Goal: Participate in discussion: Participate in discussion

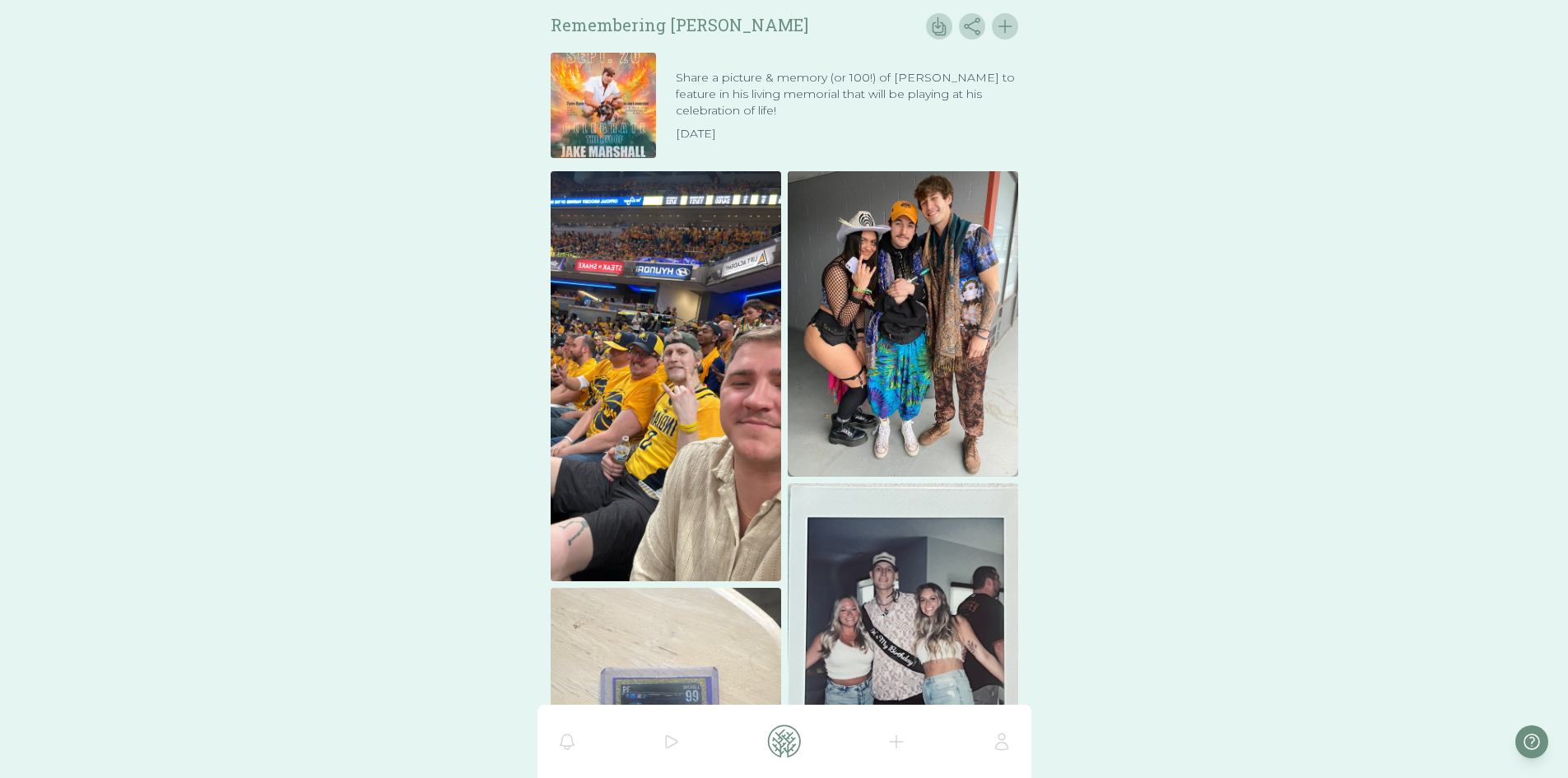
click at [669, 743] on icon at bounding box center [672, 742] width 20 height 20
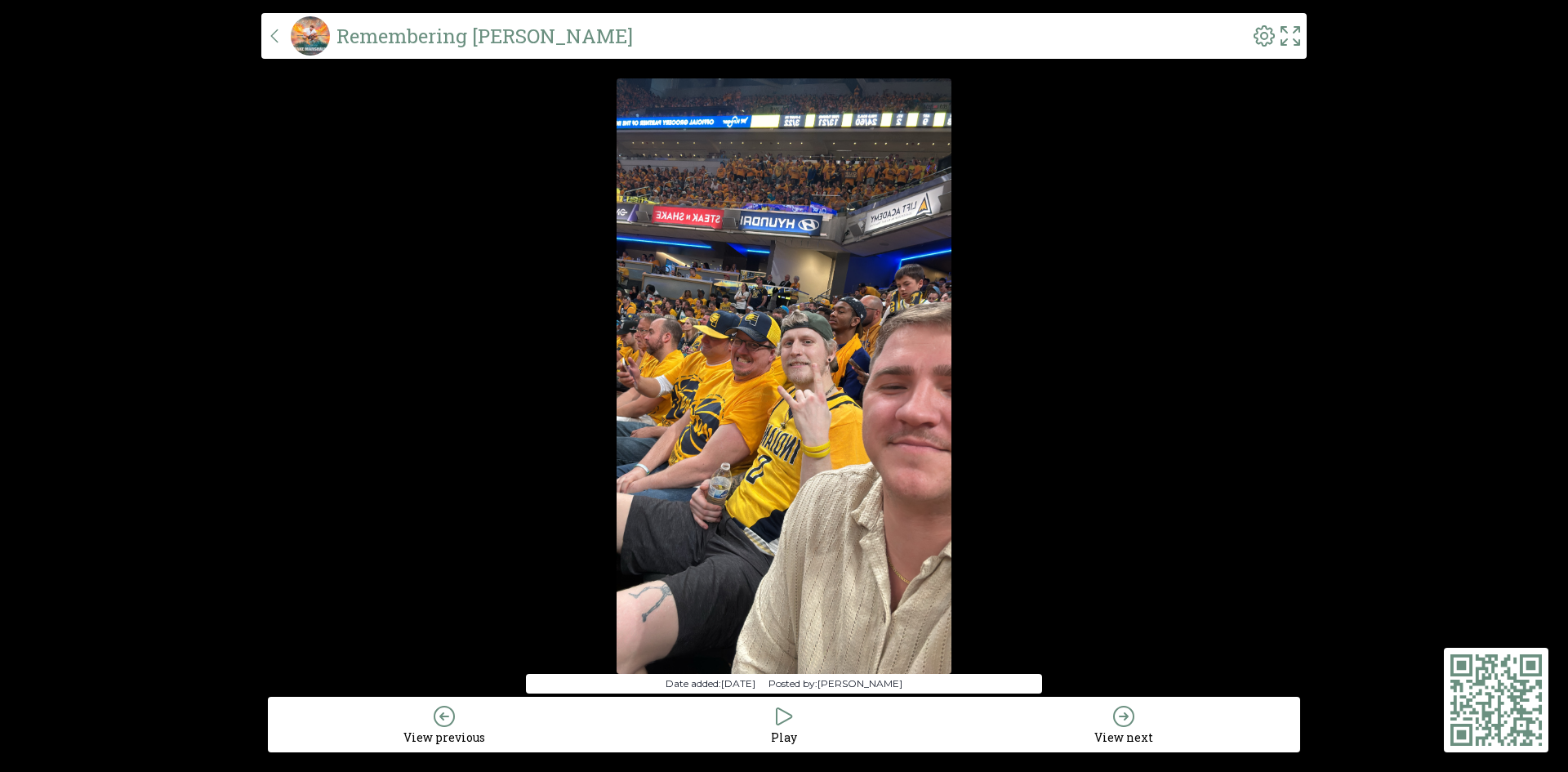
click at [1134, 720] on icon at bounding box center [1124, 716] width 26 height 26
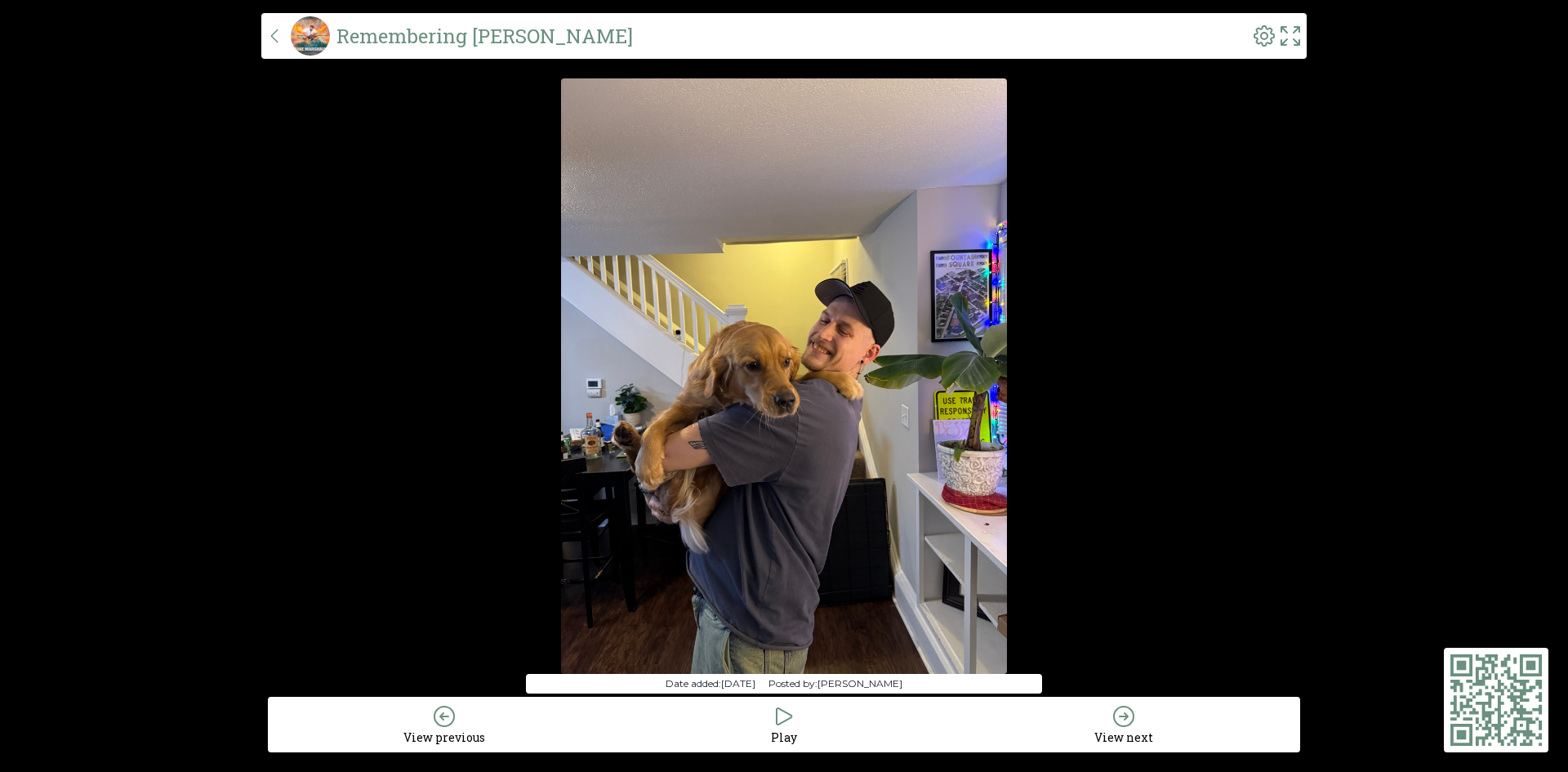
click at [1134, 720] on icon at bounding box center [1124, 716] width 26 height 26
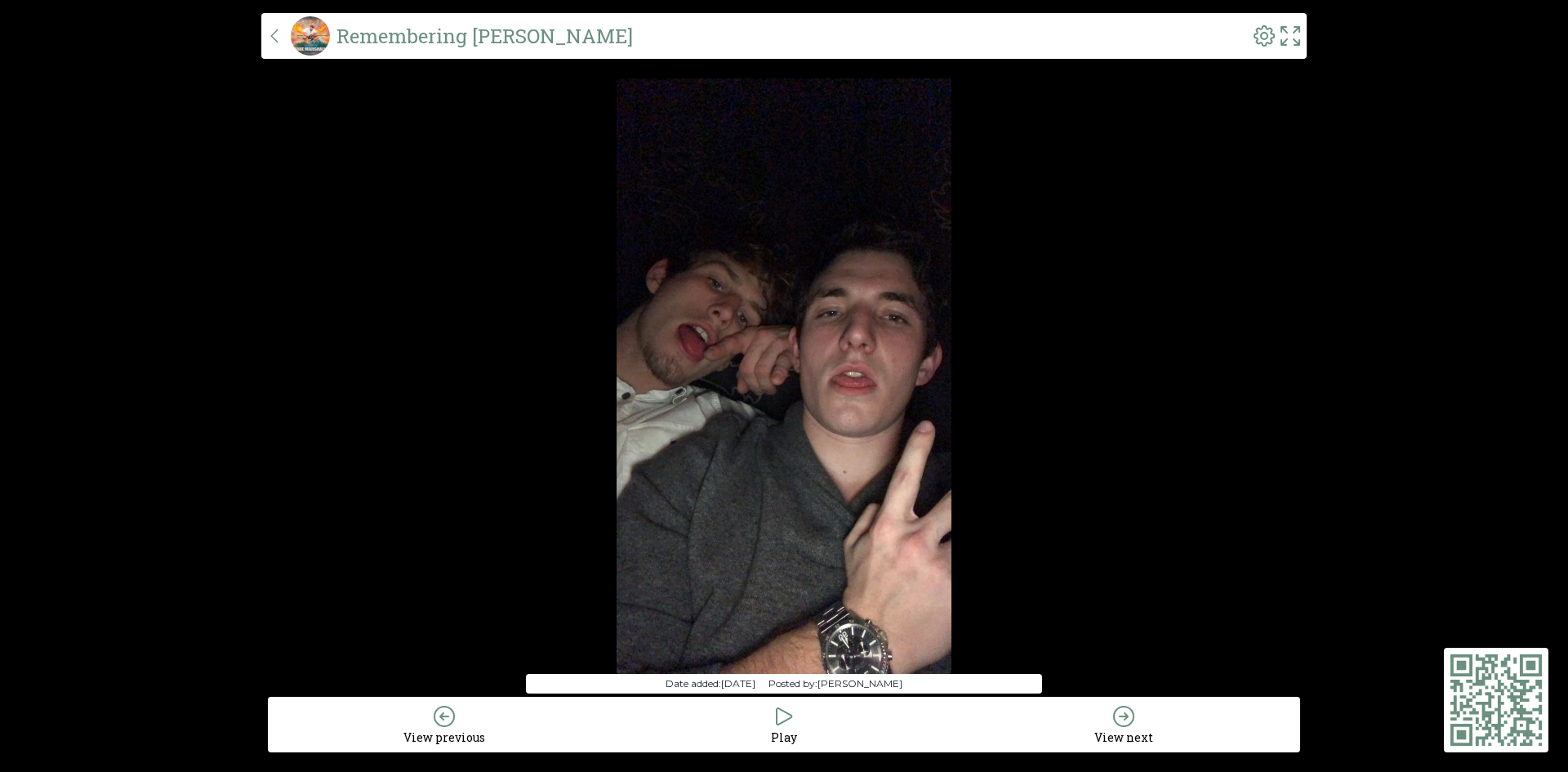
click at [1134, 720] on icon at bounding box center [1124, 716] width 26 height 26
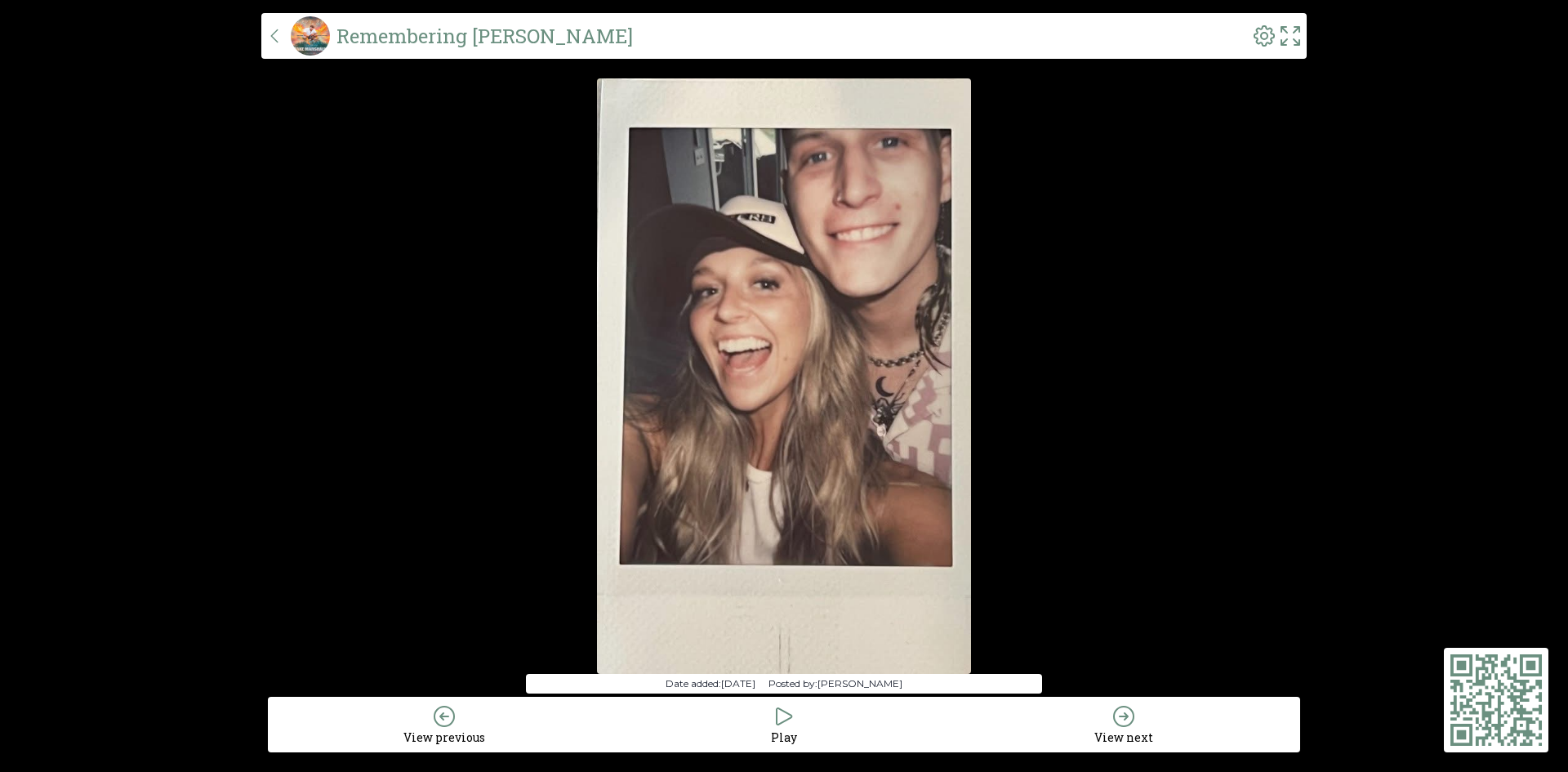
click at [1134, 720] on icon at bounding box center [1124, 716] width 26 height 26
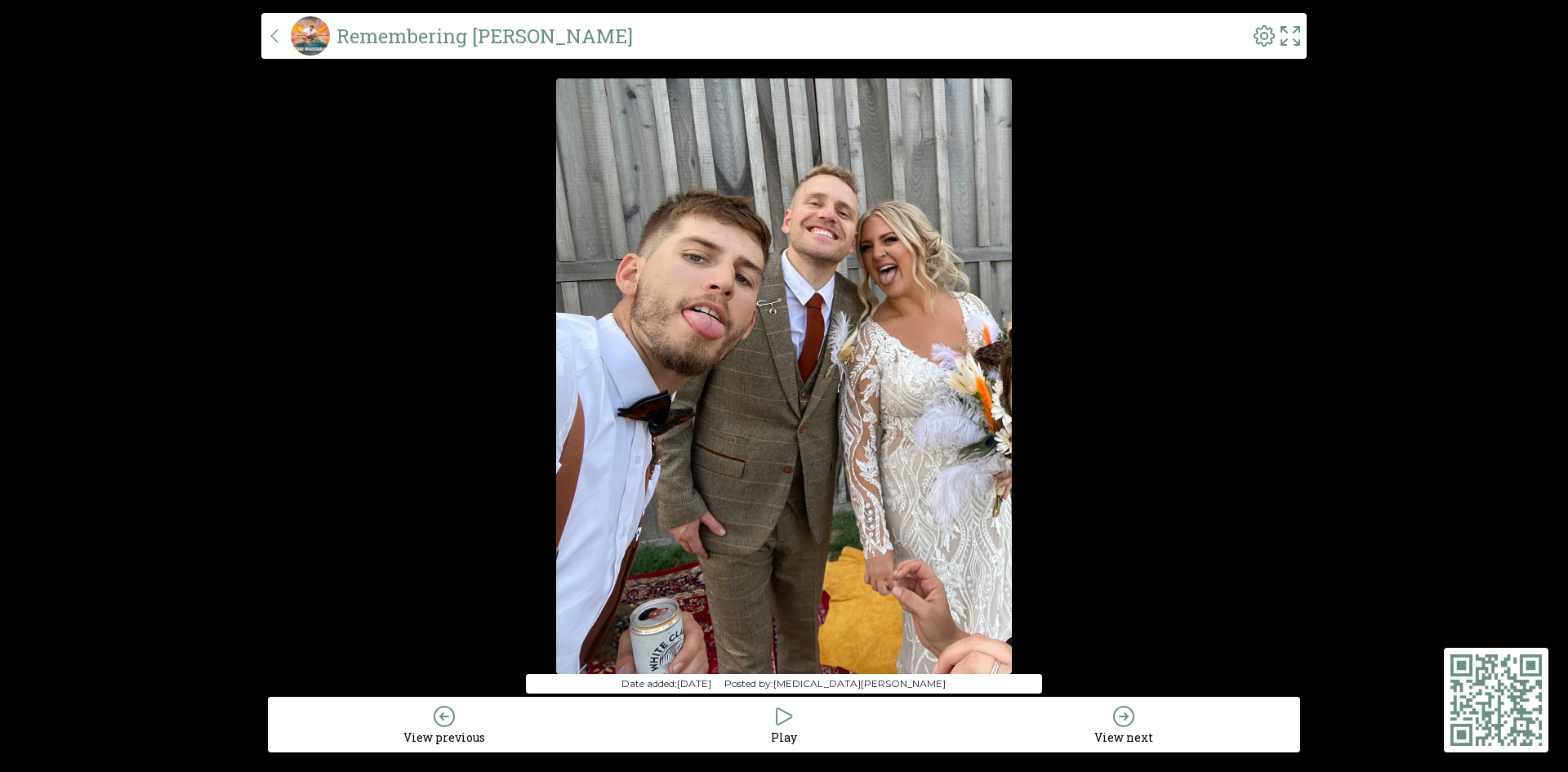
click at [1134, 720] on icon at bounding box center [1124, 716] width 26 height 26
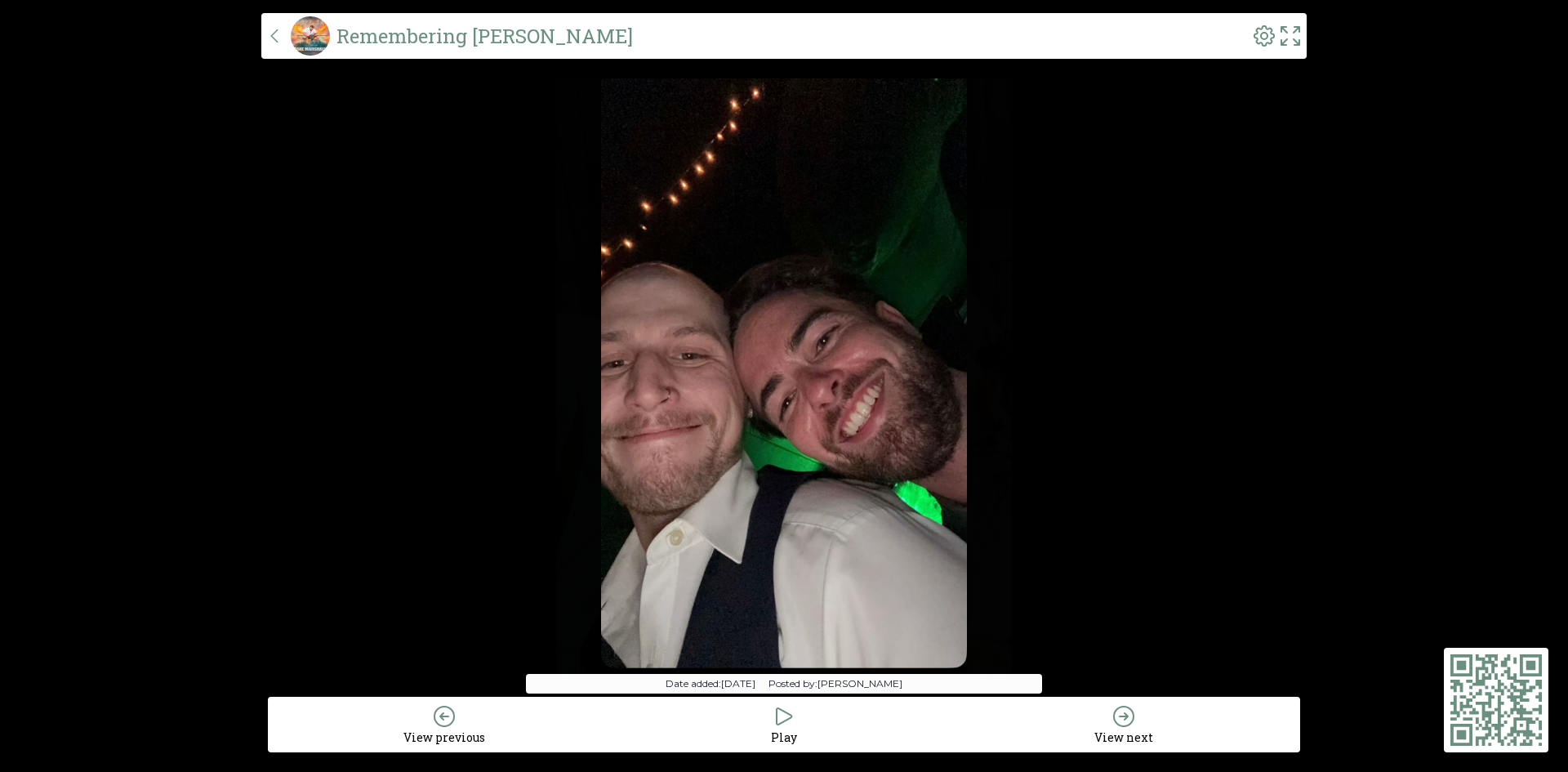
click at [1134, 720] on icon at bounding box center [1124, 716] width 26 height 26
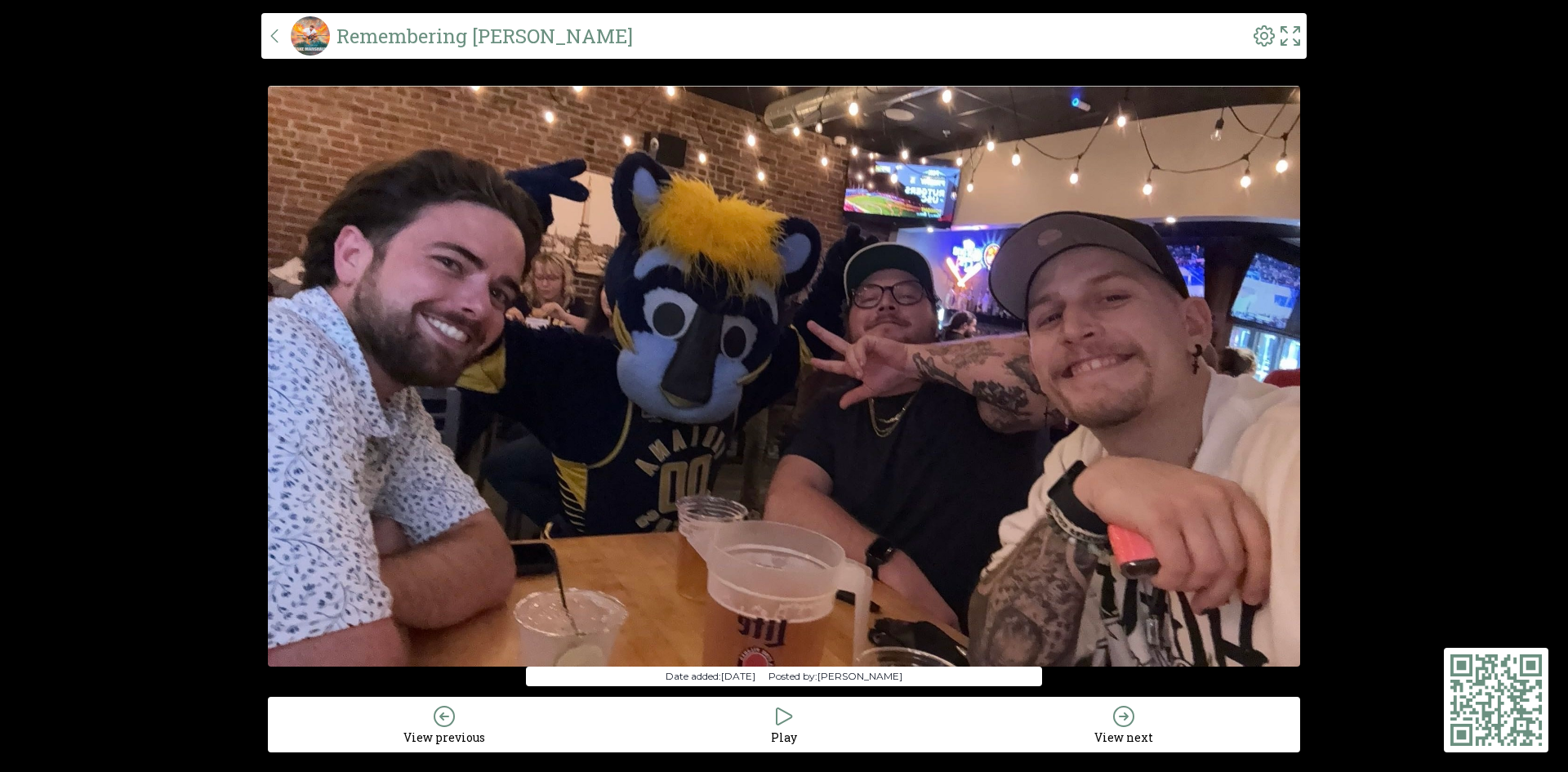
click at [1285, 36] on icon at bounding box center [1290, 36] width 26 height 26
